Goal: Information Seeking & Learning: Learn about a topic

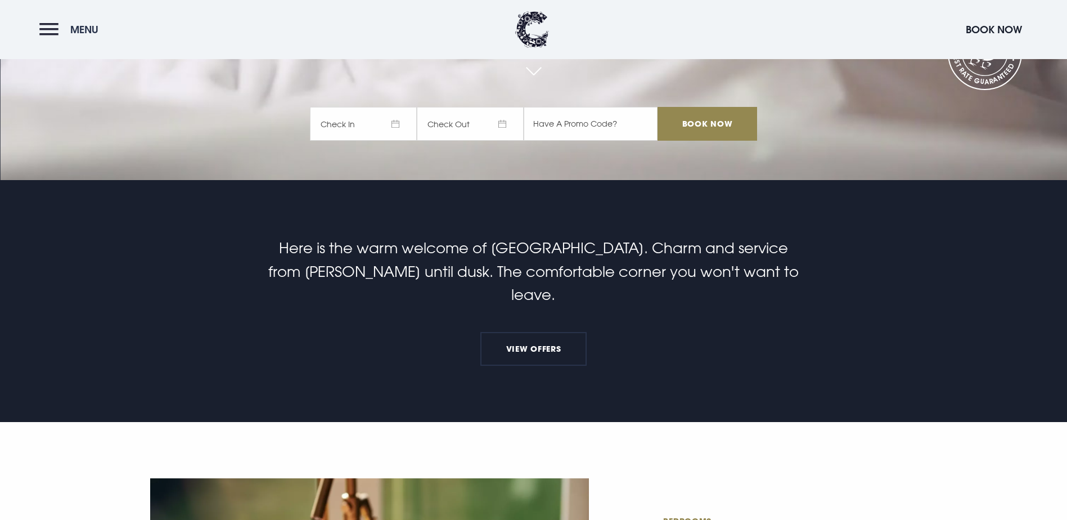
scroll to position [337, 0]
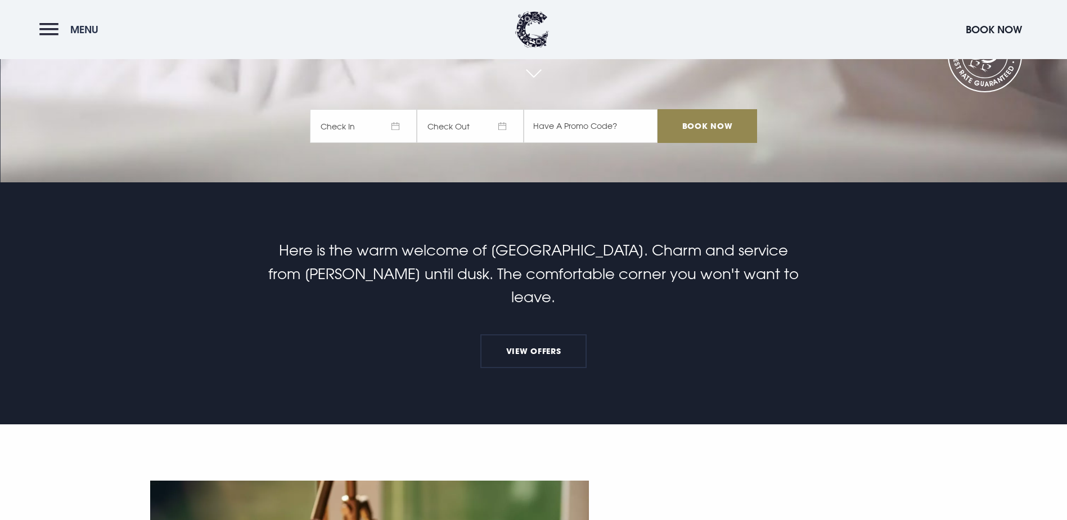
click at [46, 34] on button "Menu" at bounding box center [71, 29] width 65 height 24
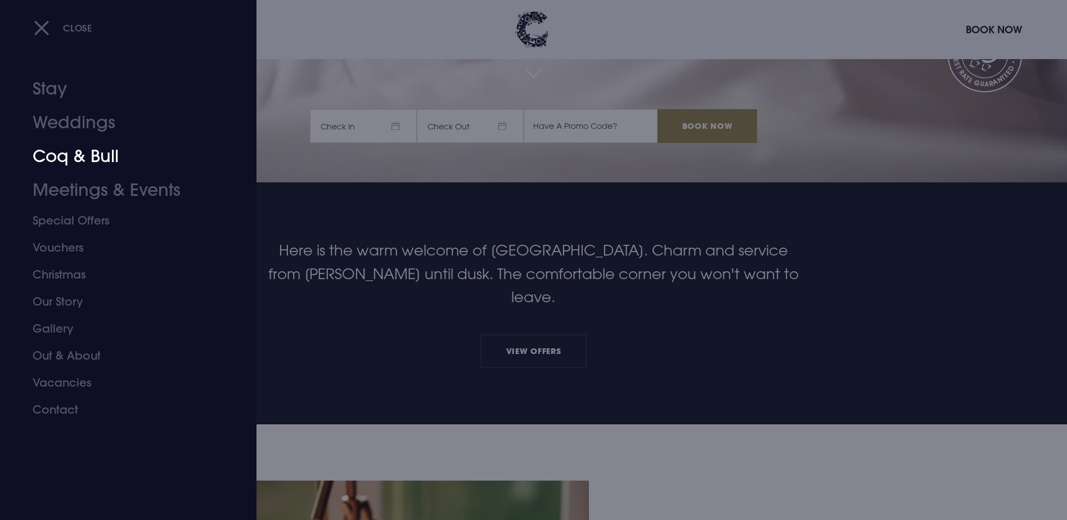
drag, startPoint x: 67, startPoint y: 159, endPoint x: 162, endPoint y: 202, distance: 103.7
click at [67, 159] on link "Coq & Bull" at bounding box center [122, 156] width 178 height 34
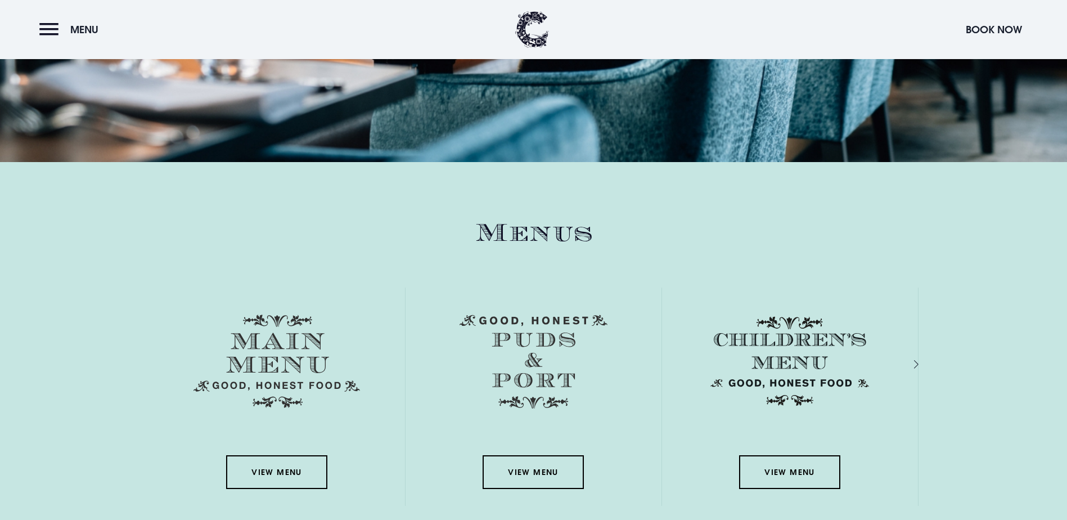
scroll to position [1717, 0]
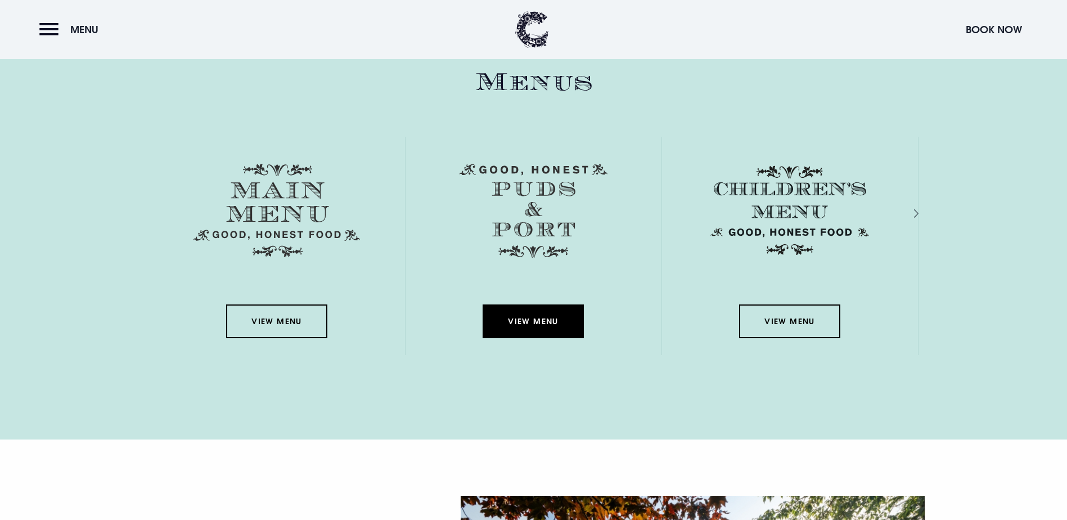
click at [531, 304] on link "View Menu" at bounding box center [533, 321] width 101 height 34
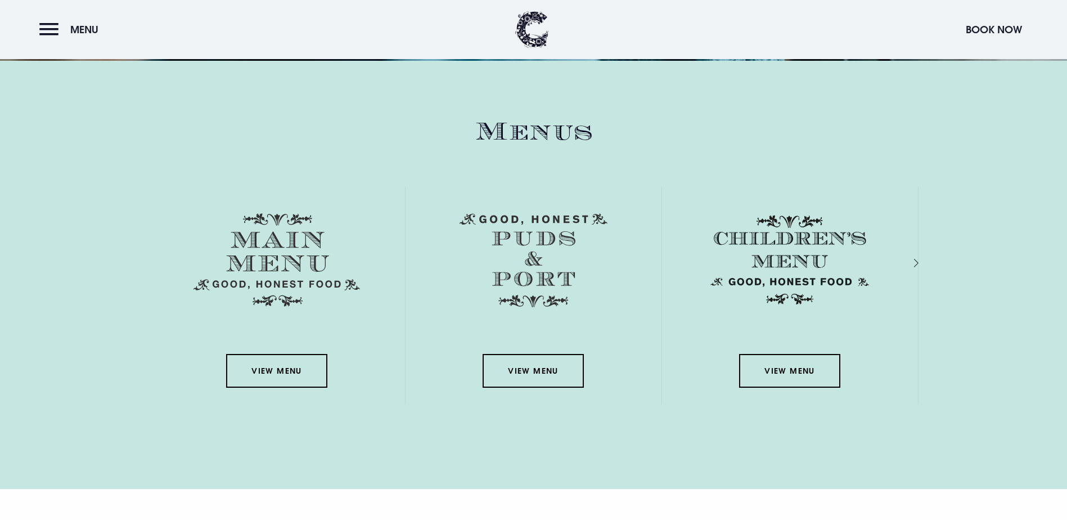
scroll to position [1484, 0]
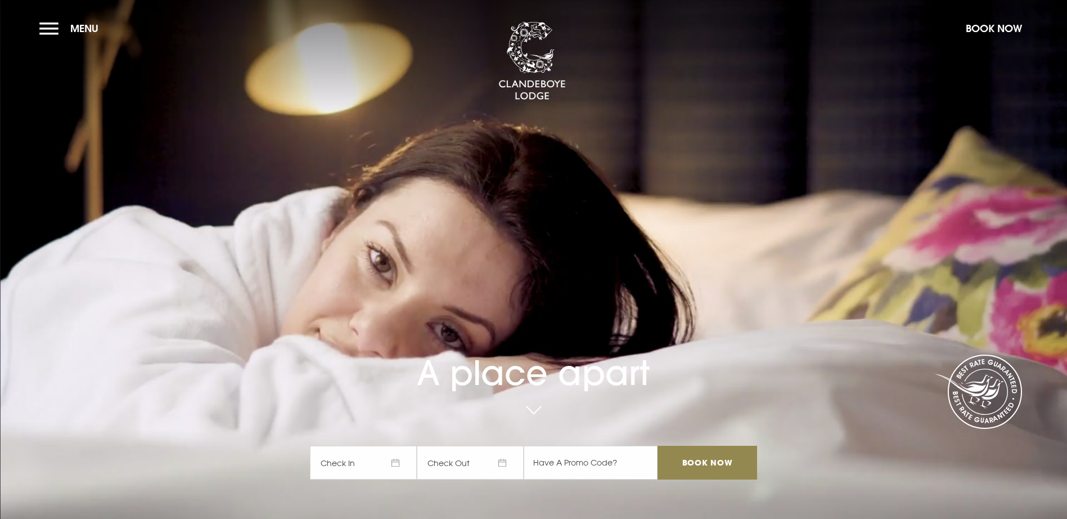
checkbox input "true"
